Goal: Task Accomplishment & Management: Use online tool/utility

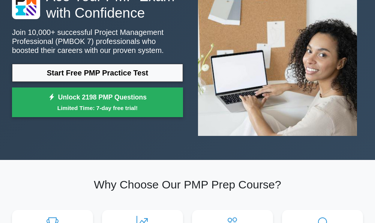
click at [116, 73] on link "Start Free PMP Practice Test" at bounding box center [97, 73] width 171 height 18
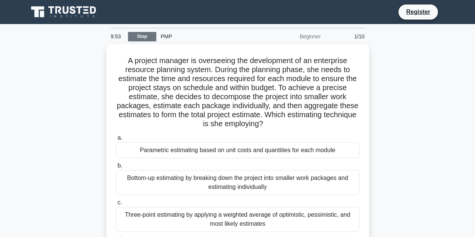
click at [138, 40] on link "Stop" at bounding box center [142, 36] width 28 height 9
